Goal: Navigation & Orientation: Find specific page/section

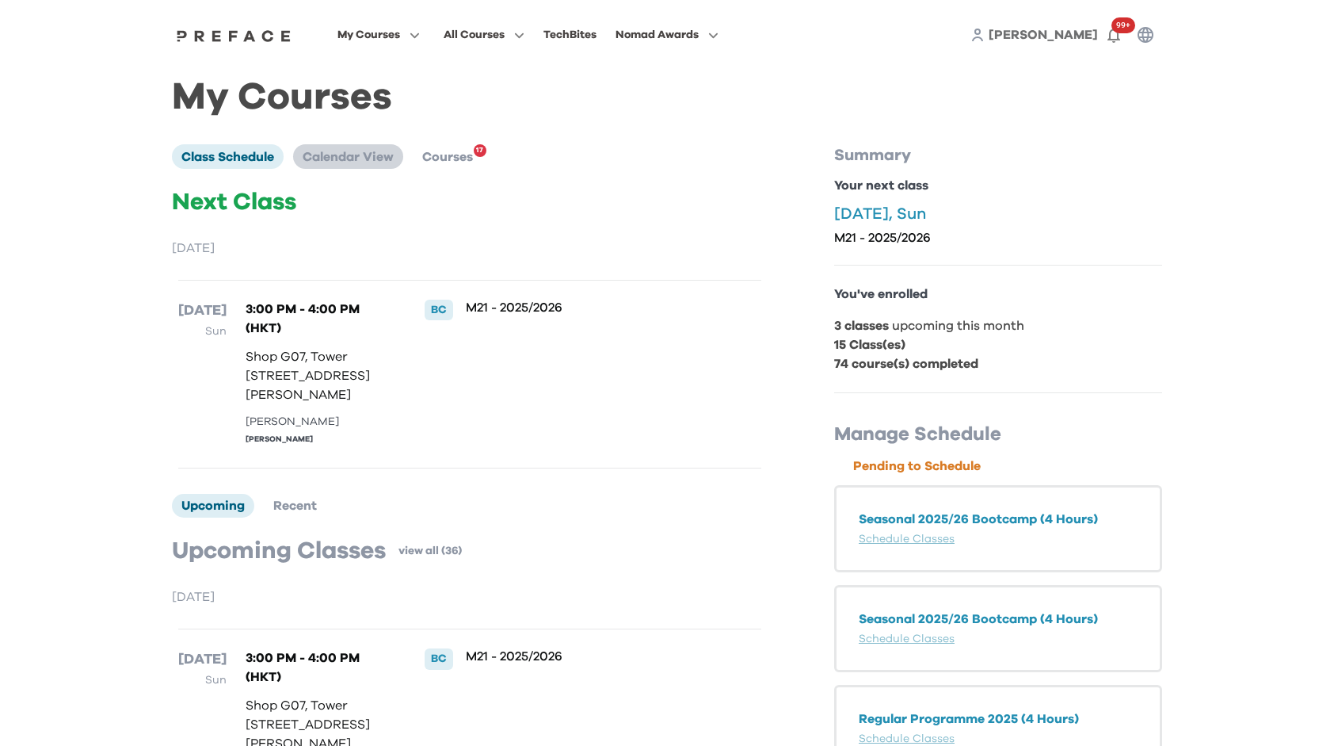
click at [330, 155] on span "Calendar View" at bounding box center [348, 157] width 91 height 13
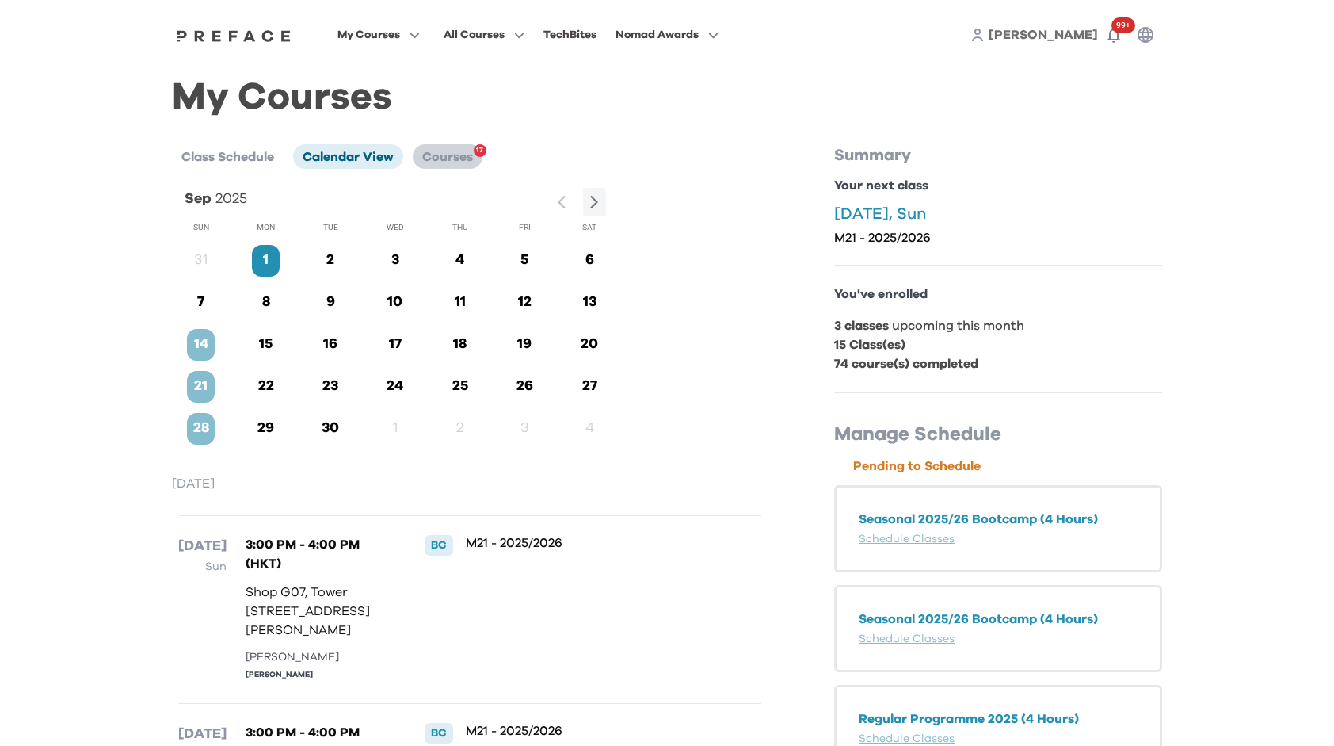
click at [471, 155] on span "Courses" at bounding box center [447, 157] width 51 height 13
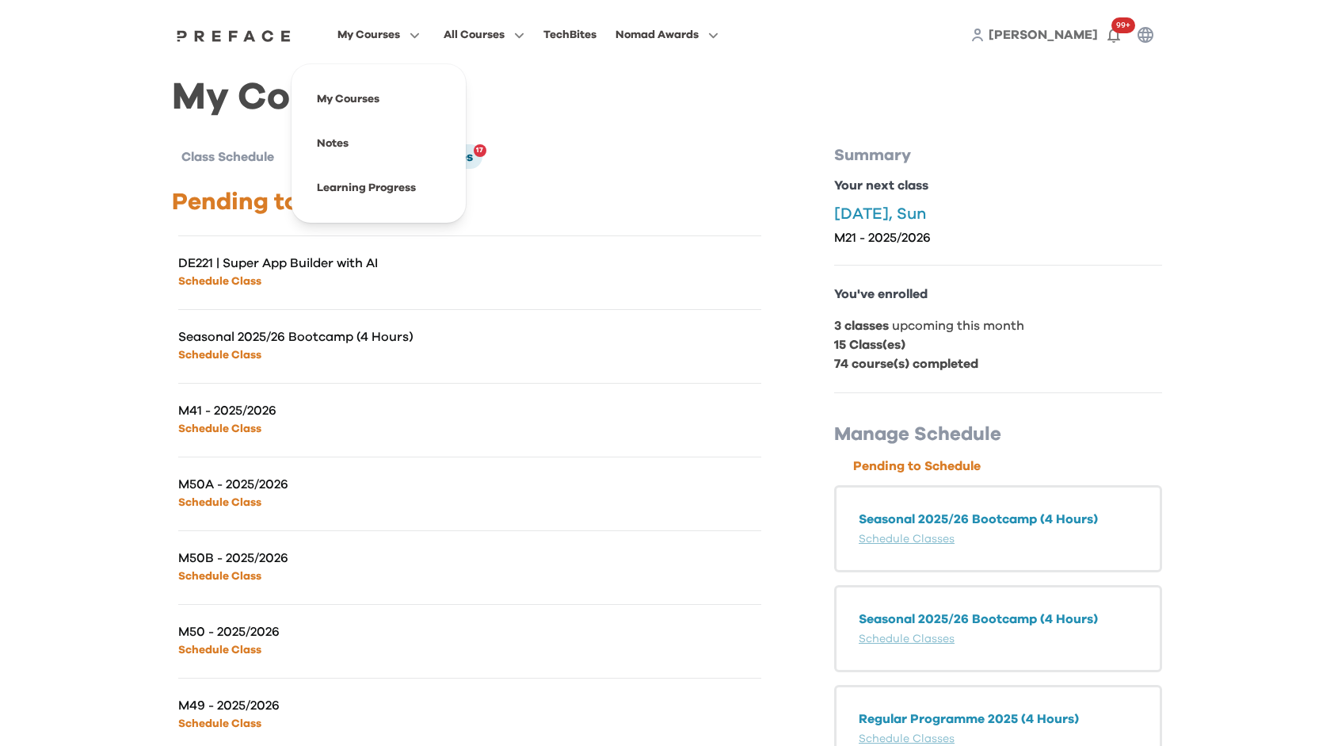
click at [401, 28] on button "My Courses" at bounding box center [379, 35] width 92 height 21
click at [380, 108] on span at bounding box center [378, 99] width 149 height 44
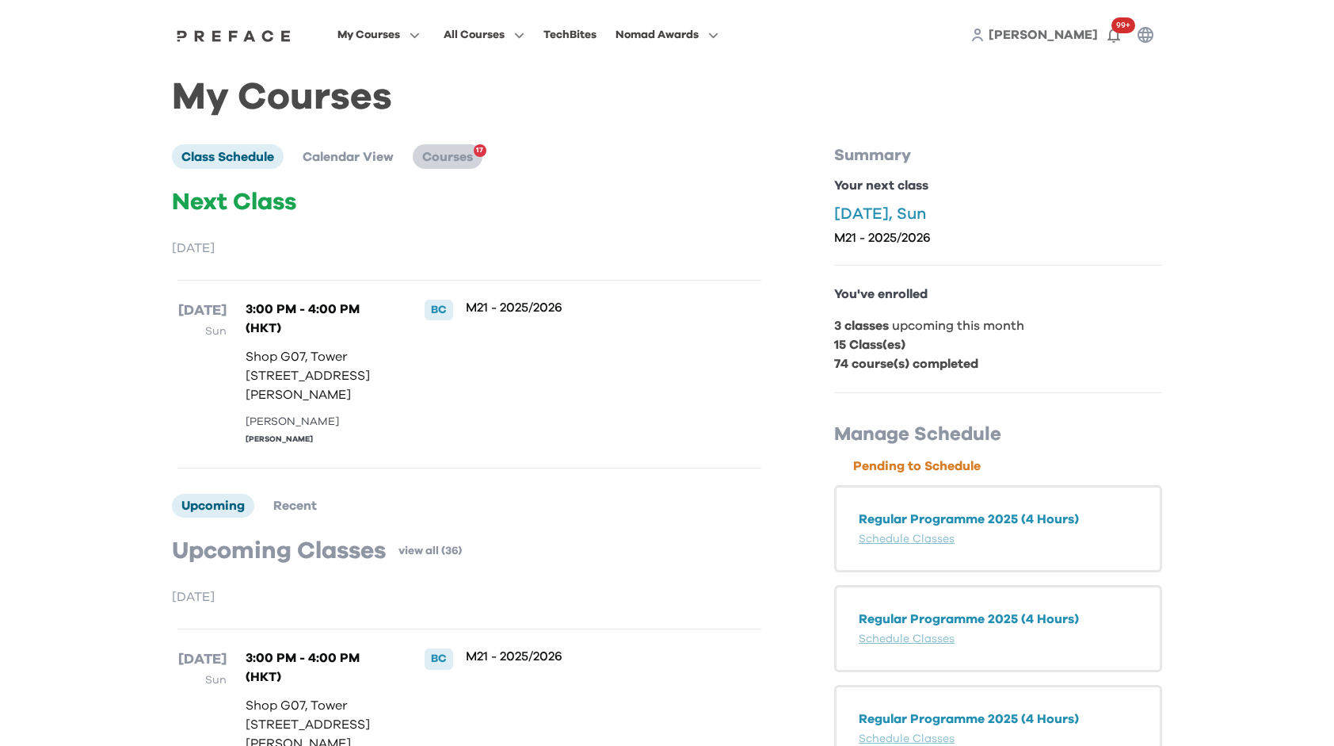
click at [454, 157] on span "Courses" at bounding box center [447, 157] width 51 height 13
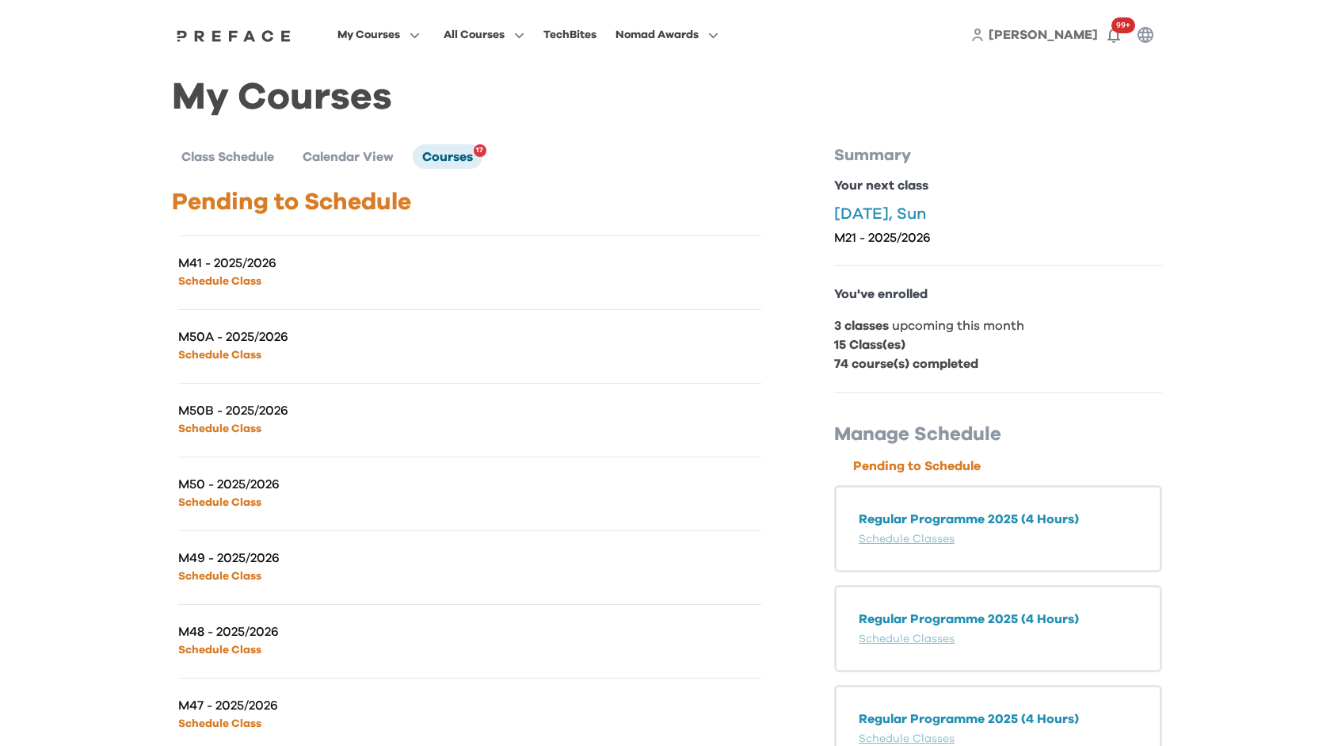
click at [1069, 36] on span "[PERSON_NAME]" at bounding box center [1043, 35] width 109 height 13
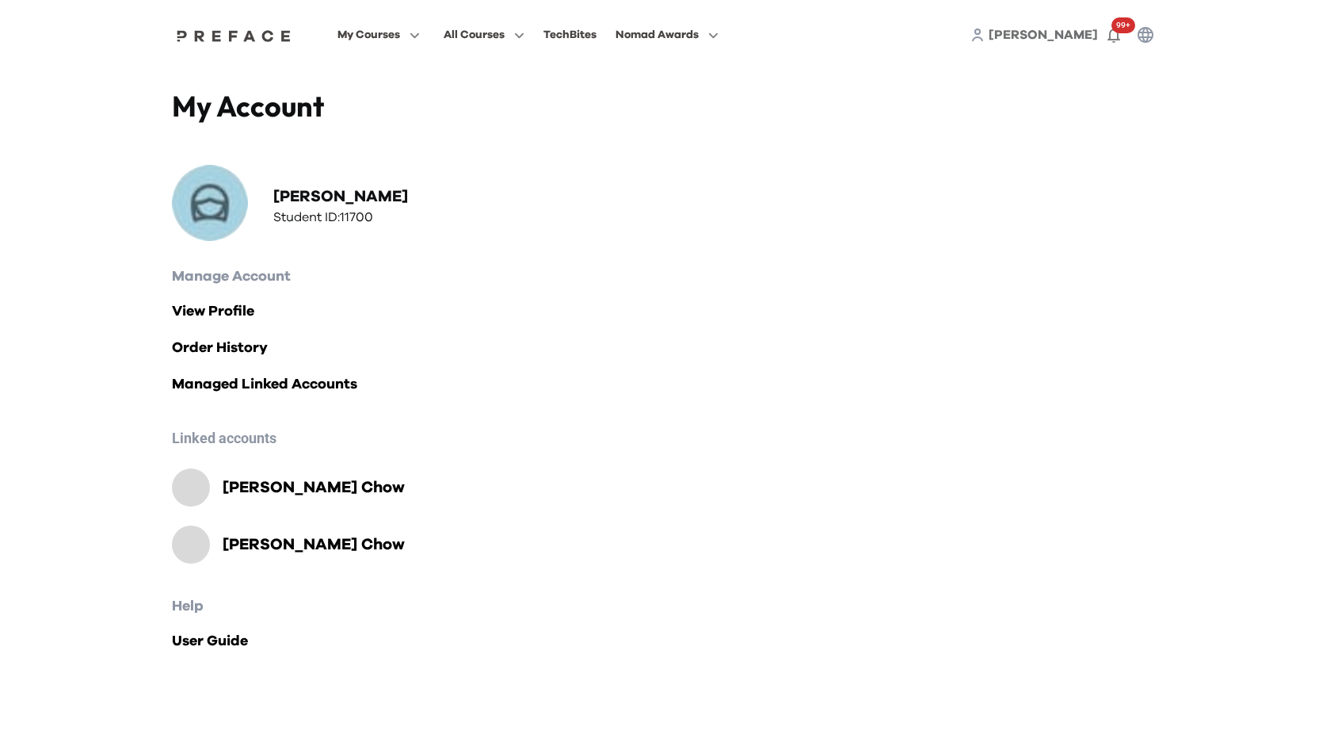
click at [268, 546] on h2 "Chester Chow" at bounding box center [314, 544] width 182 height 22
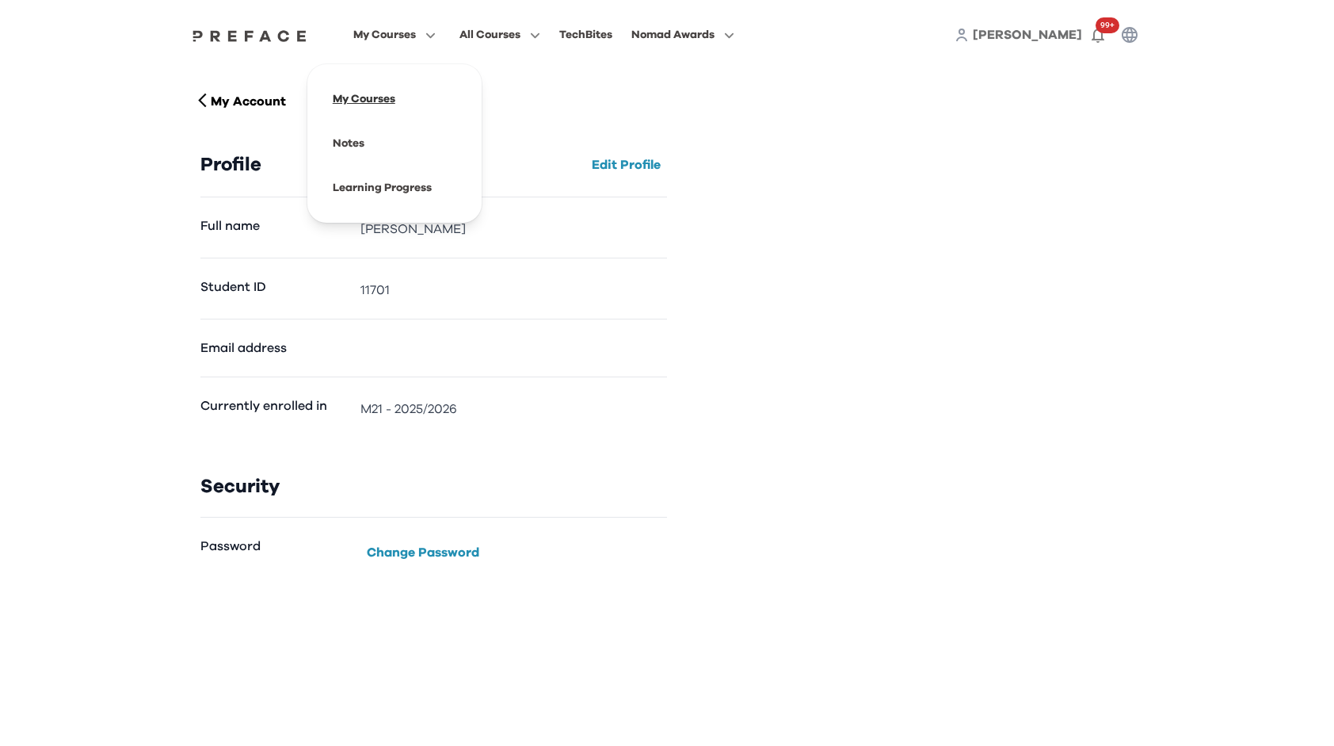
click at [396, 95] on span at bounding box center [394, 99] width 149 height 44
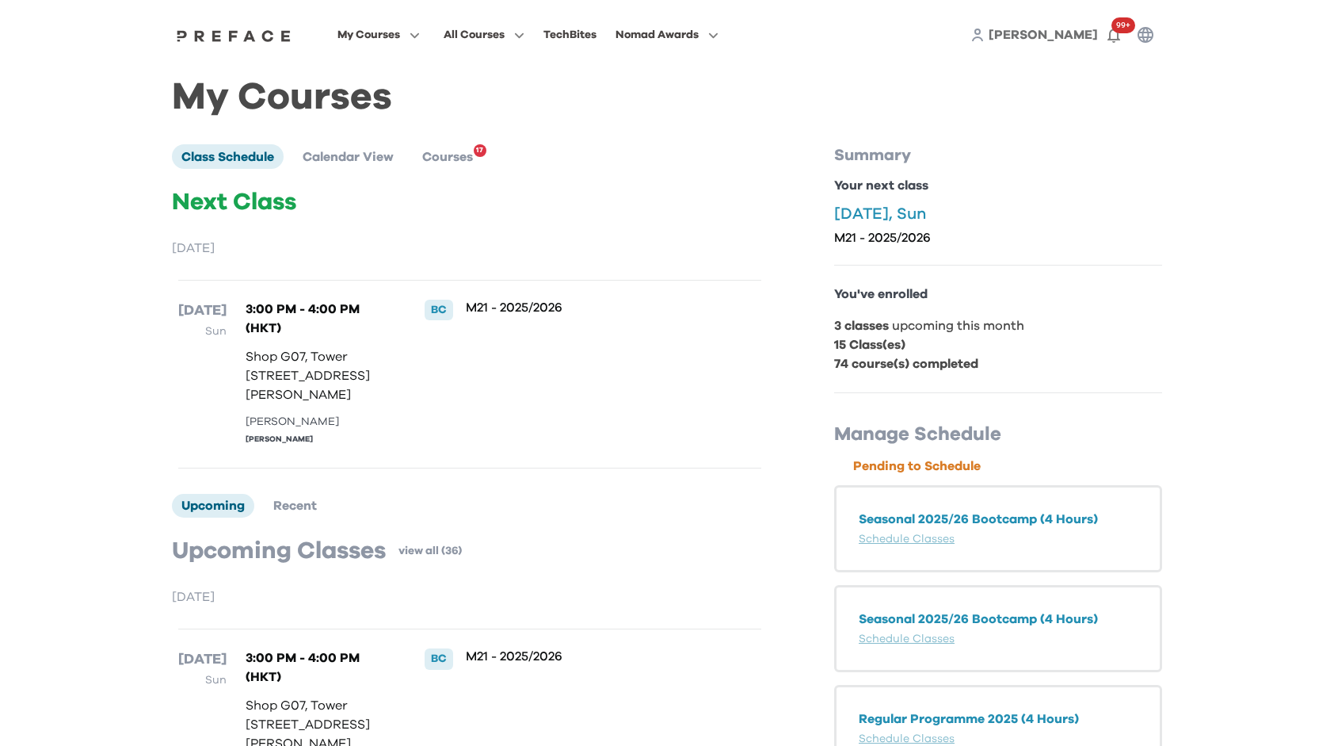
click at [1089, 36] on span "[PERSON_NAME]" at bounding box center [1043, 35] width 109 height 13
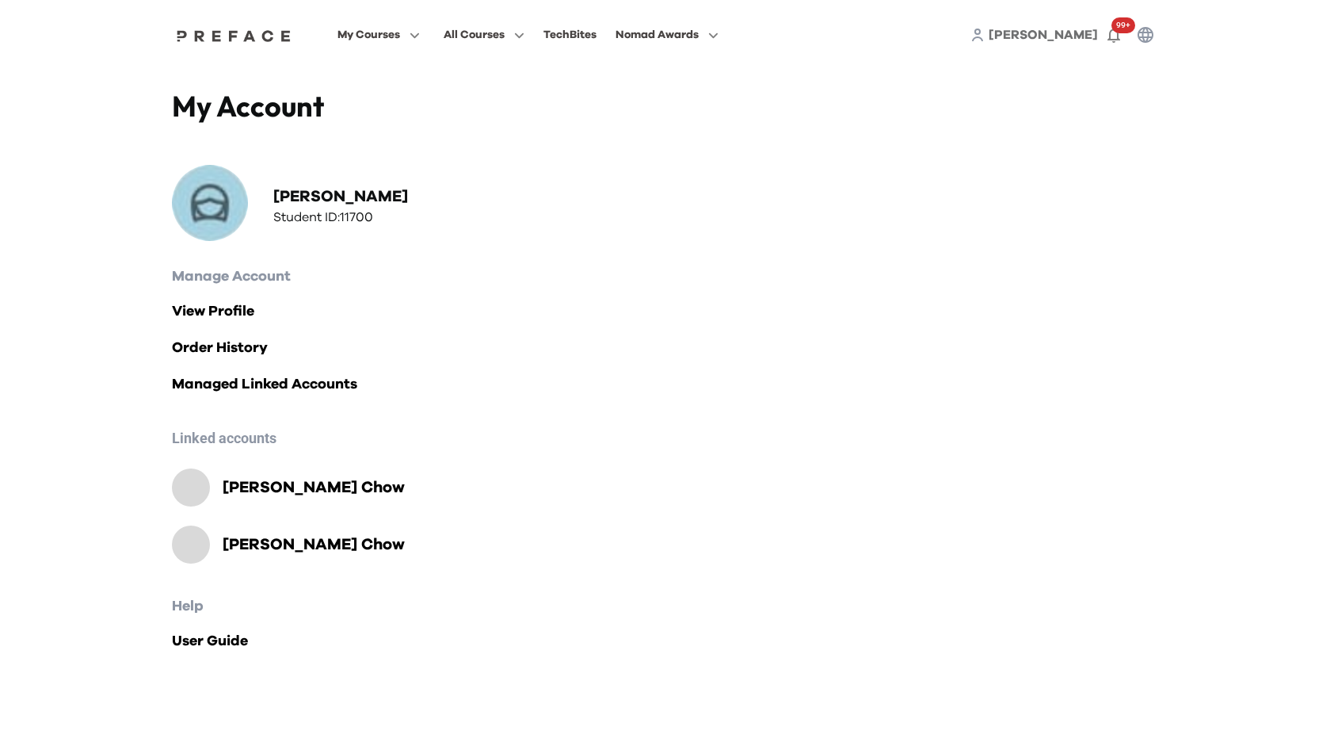
click at [1089, 36] on span "[PERSON_NAME]" at bounding box center [1043, 35] width 109 height 13
click at [293, 540] on h2 "Chester Chow" at bounding box center [314, 544] width 182 height 22
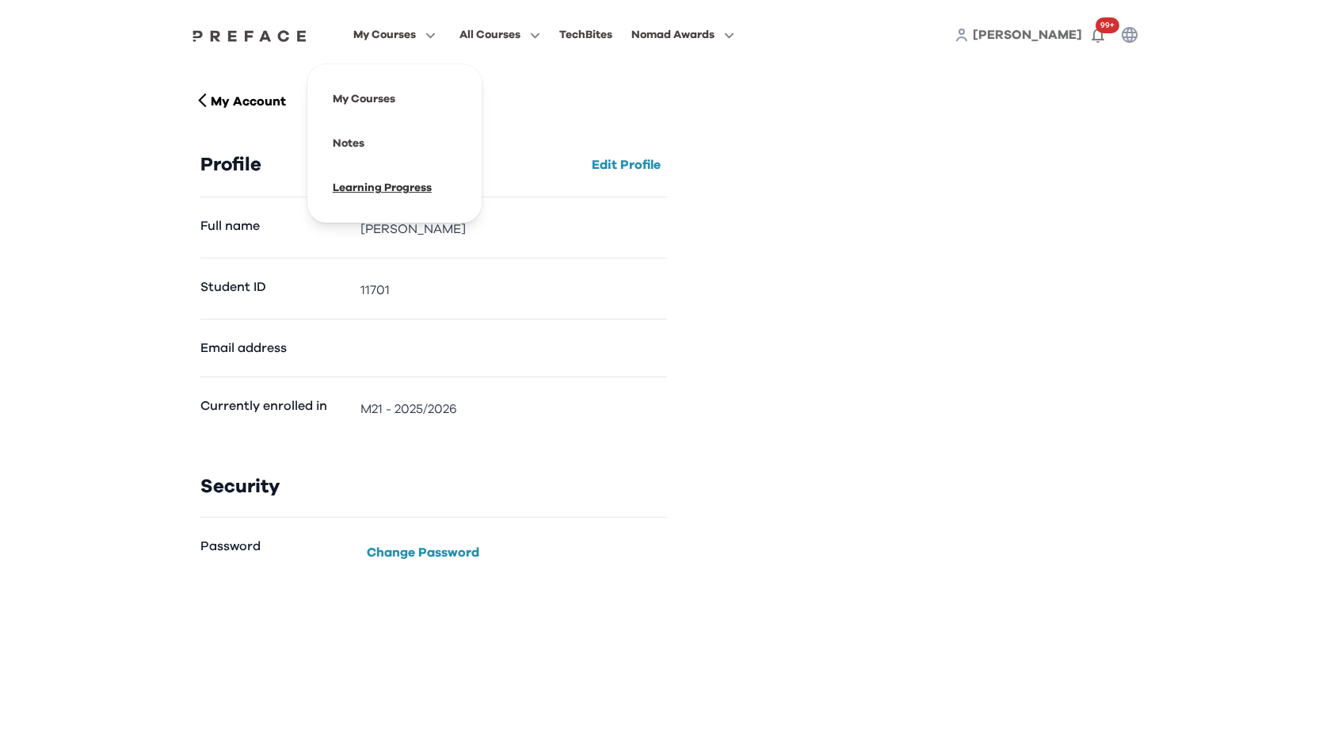
click at [371, 184] on span at bounding box center [394, 188] width 149 height 44
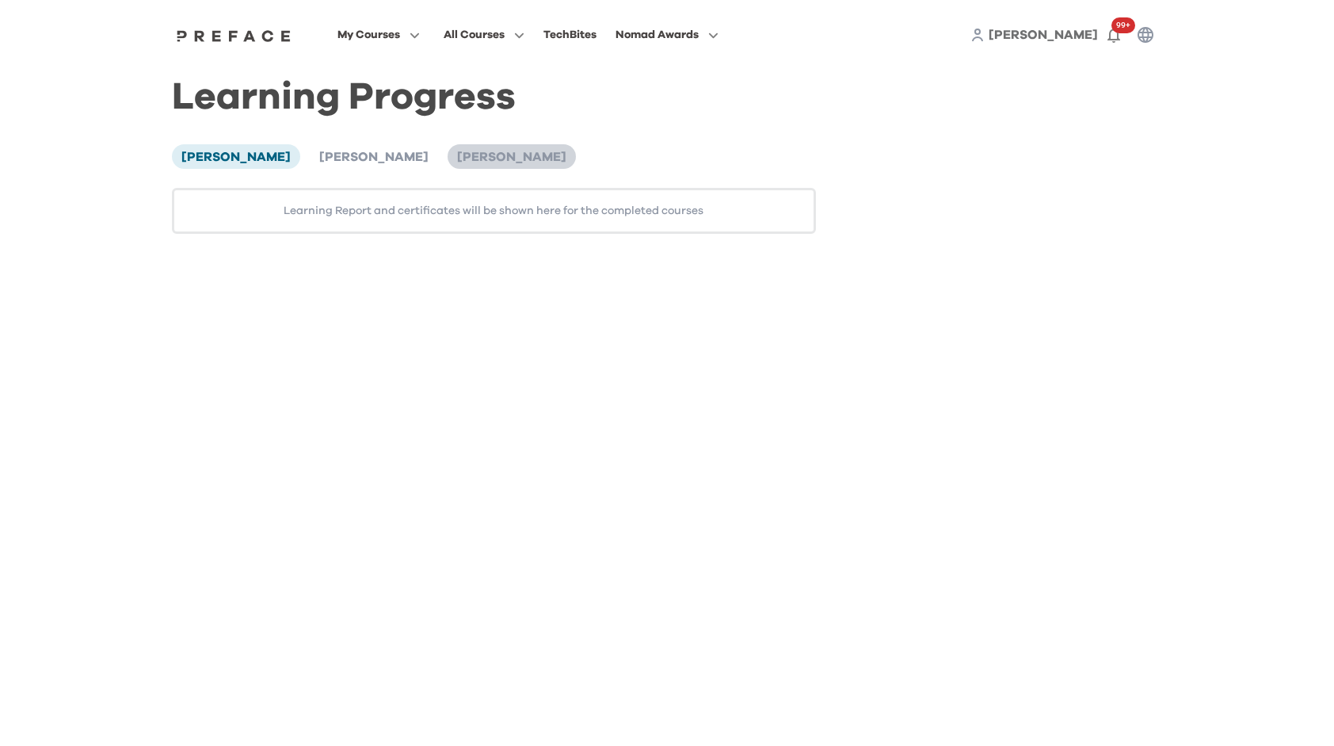
click at [457, 162] on span "[PERSON_NAME]" at bounding box center [511, 157] width 109 height 13
